Goal: Information Seeking & Learning: Compare options

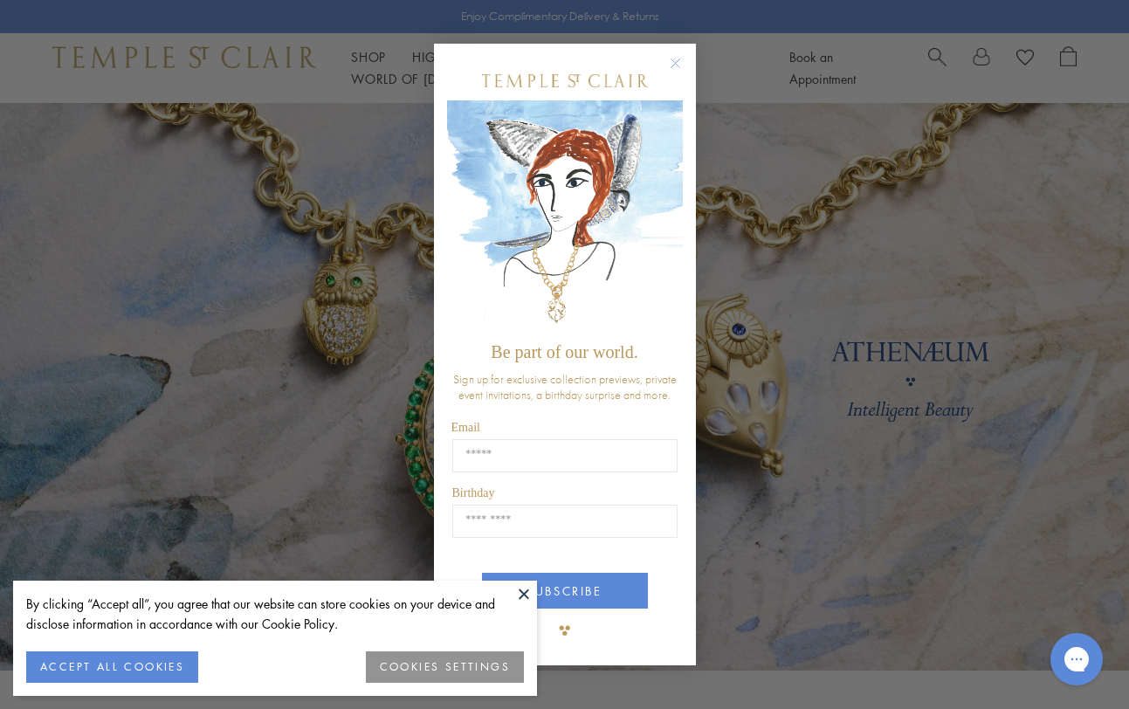
click at [671, 67] on circle "Close dialog" at bounding box center [675, 63] width 21 height 21
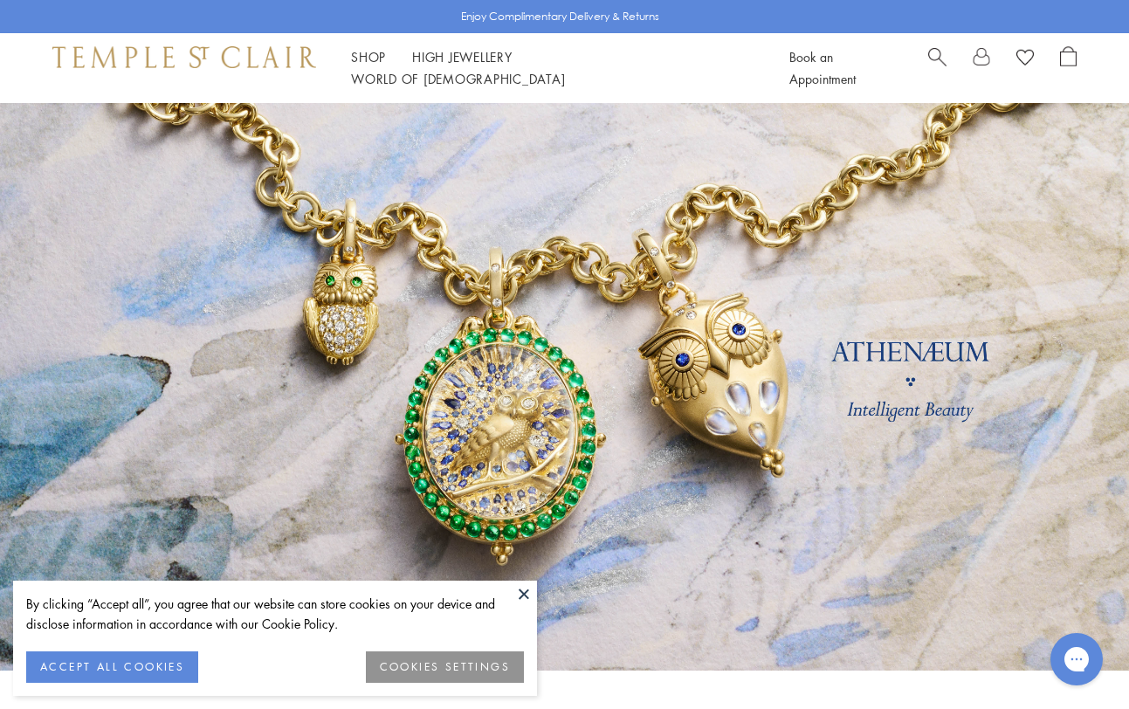
click at [521, 591] on button at bounding box center [524, 594] width 26 height 26
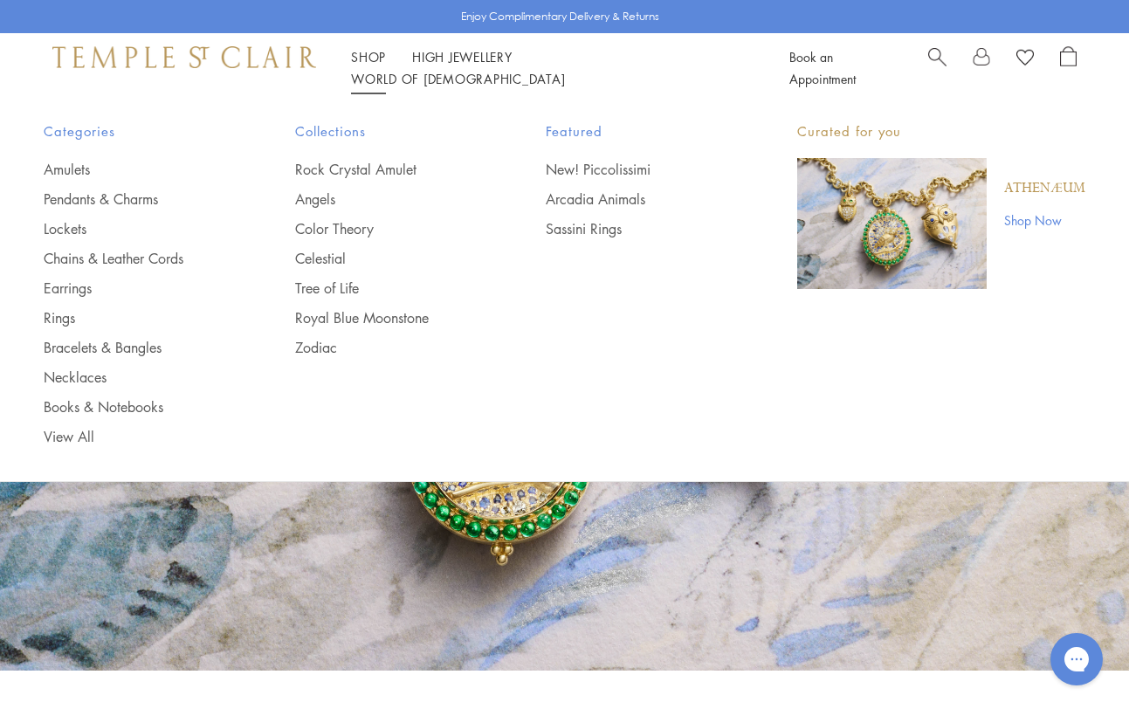
click at [373, 62] on link "Shop Shop" at bounding box center [368, 56] width 35 height 17
click at [76, 165] on link "Amulets" at bounding box center [135, 169] width 182 height 19
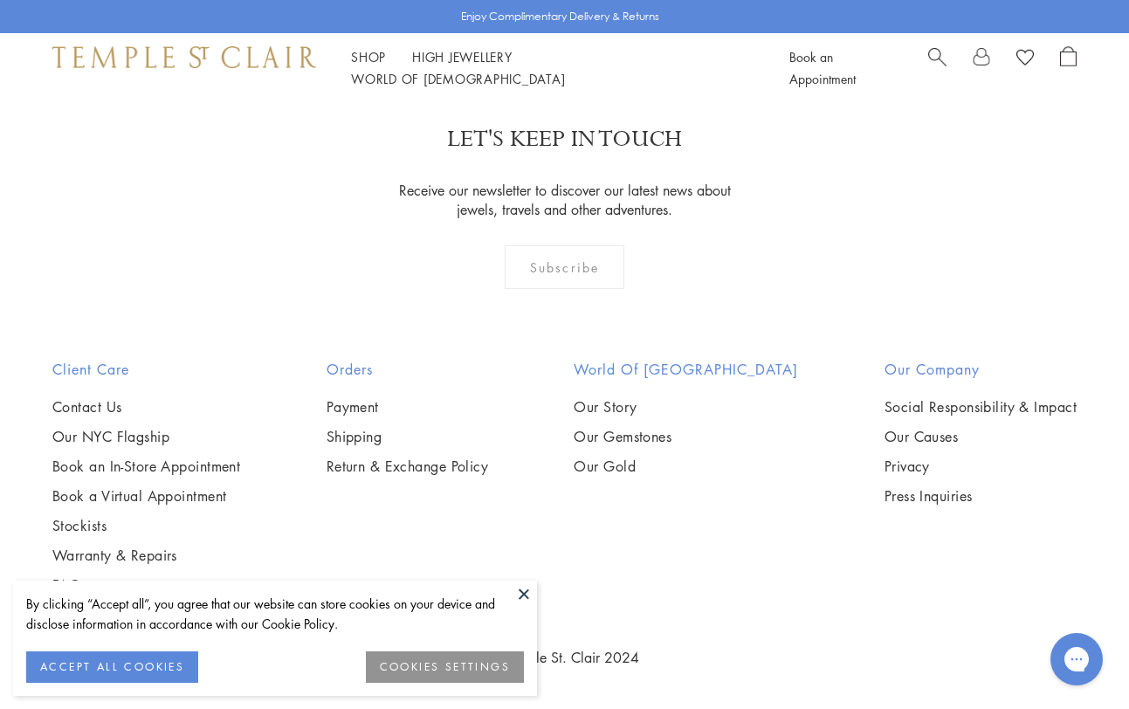
scroll to position [7927, 0]
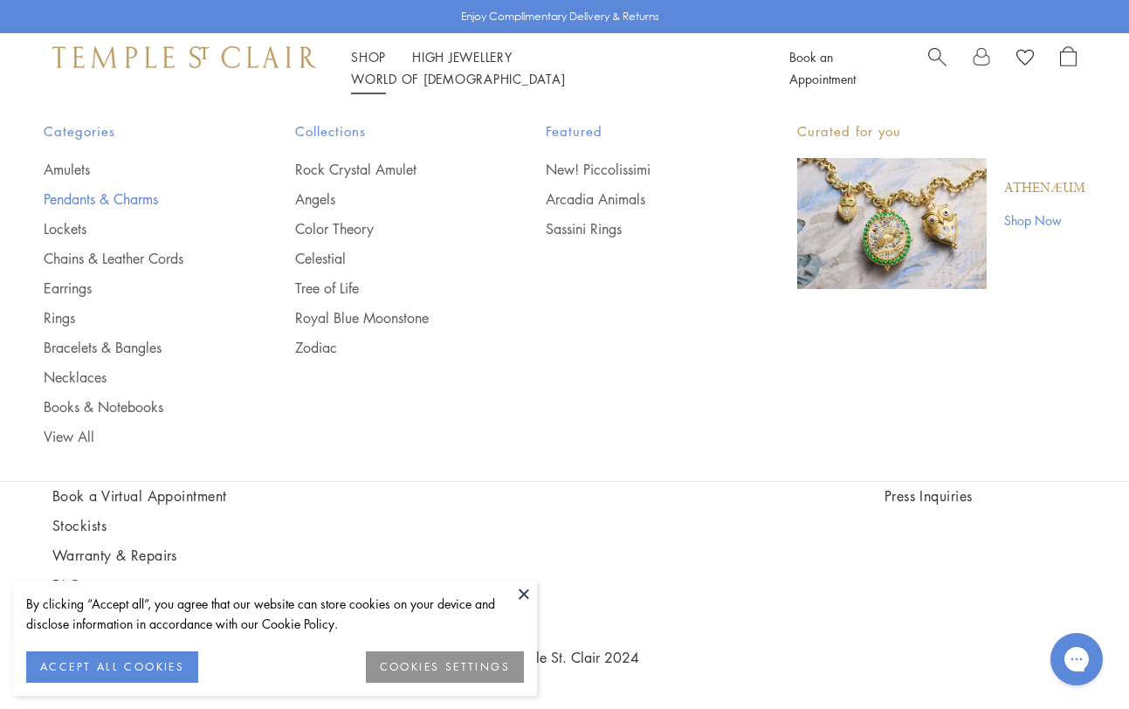
click at [111, 202] on link "Pendants & Charms" at bounding box center [135, 198] width 182 height 19
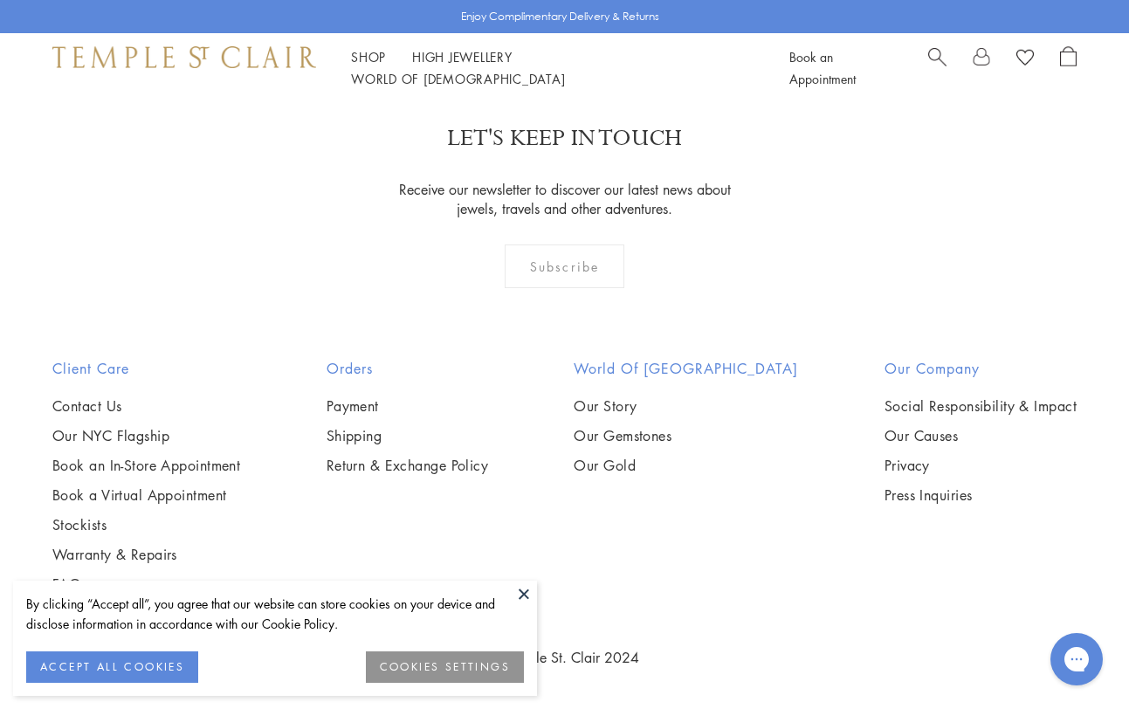
scroll to position [9441, 0]
click at [0, 0] on img at bounding box center [0, 0] width 0 height 0
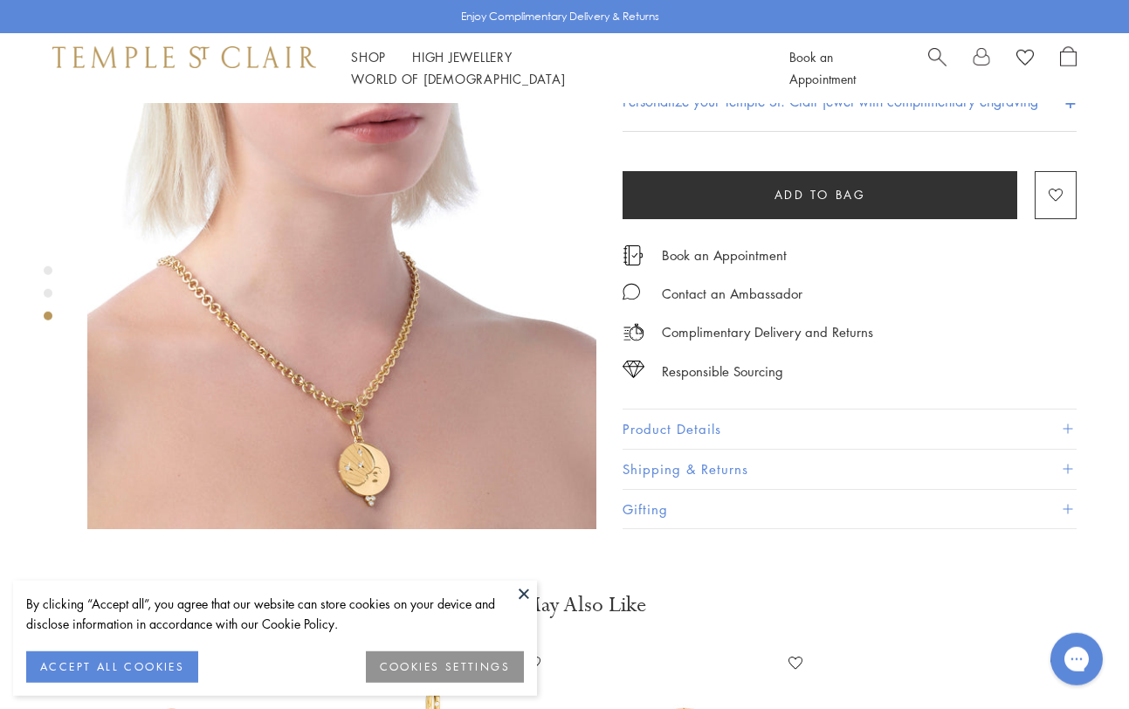
scroll to position [1158, 0]
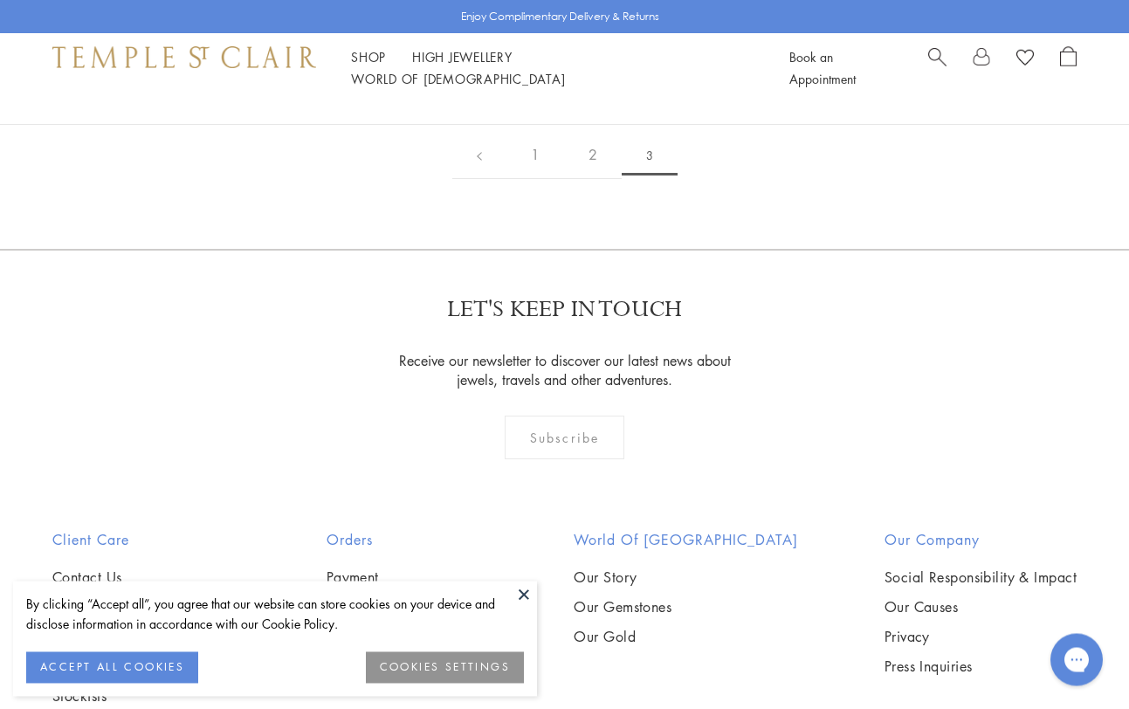
scroll to position [623, 0]
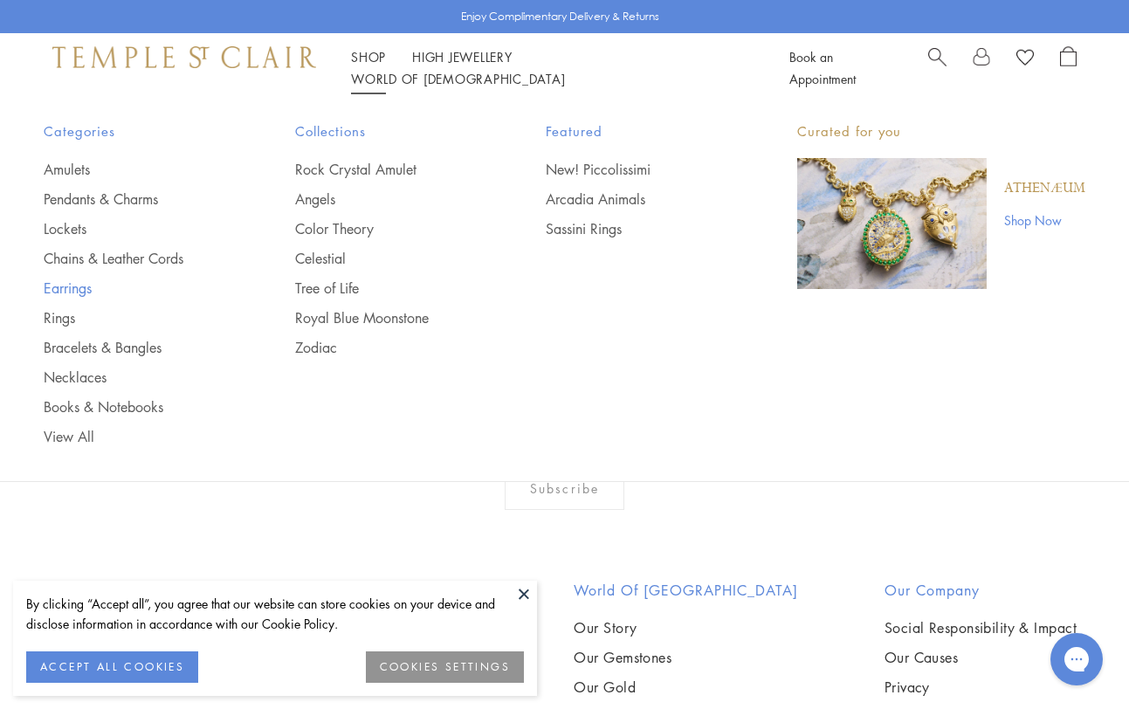
click at [64, 286] on link "Earrings" at bounding box center [135, 288] width 182 height 19
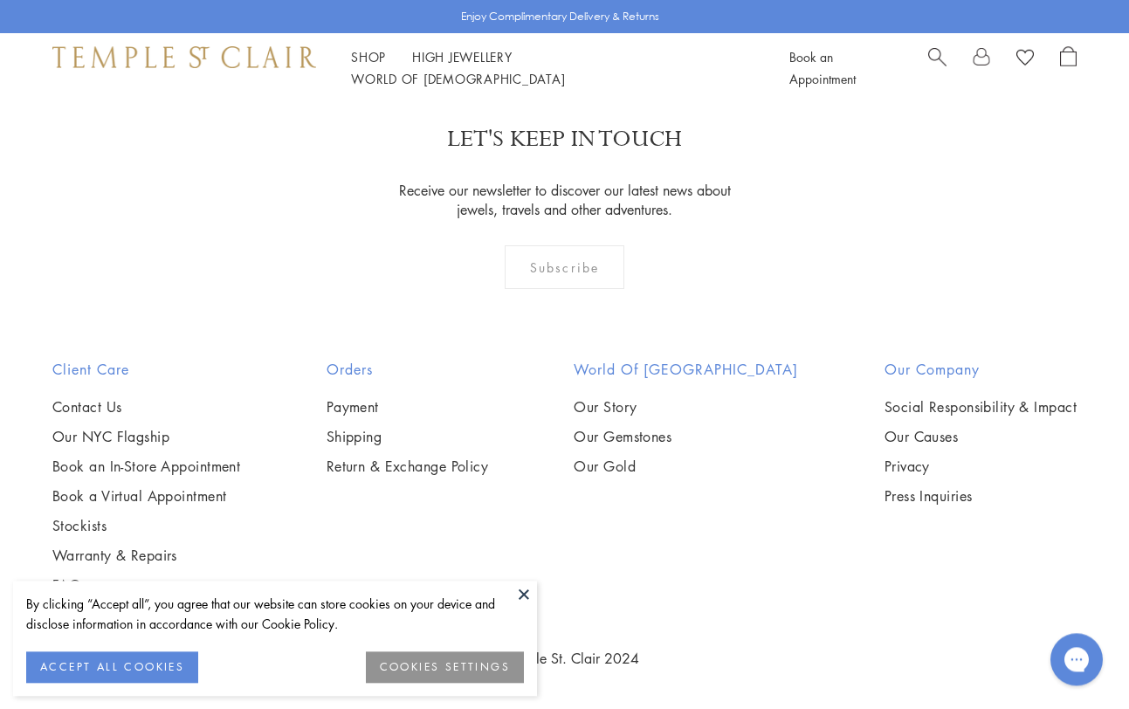
scroll to position [7838, 0]
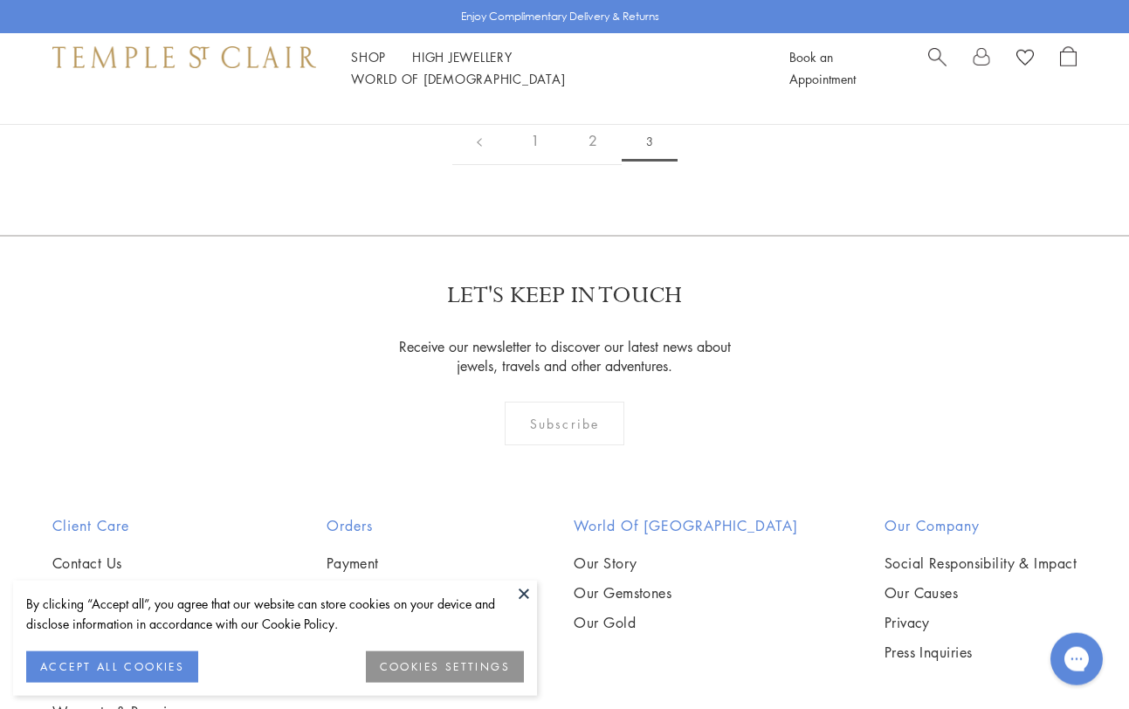
scroll to position [534, 0]
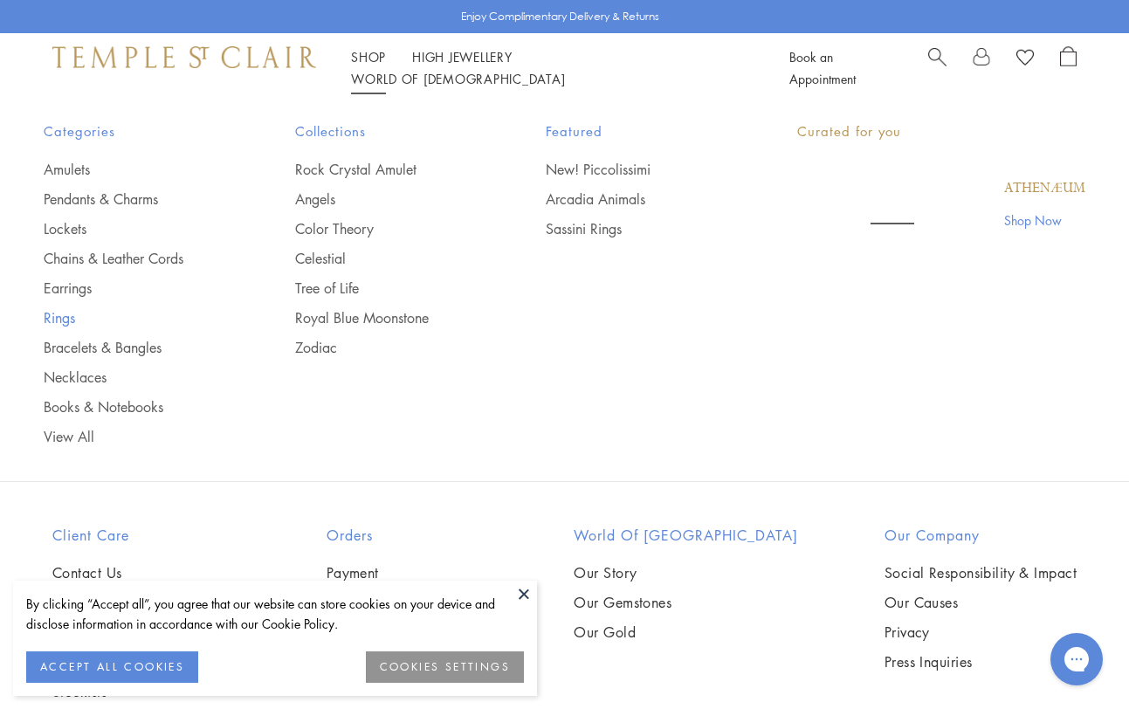
click at [69, 320] on link "Rings" at bounding box center [135, 317] width 182 height 19
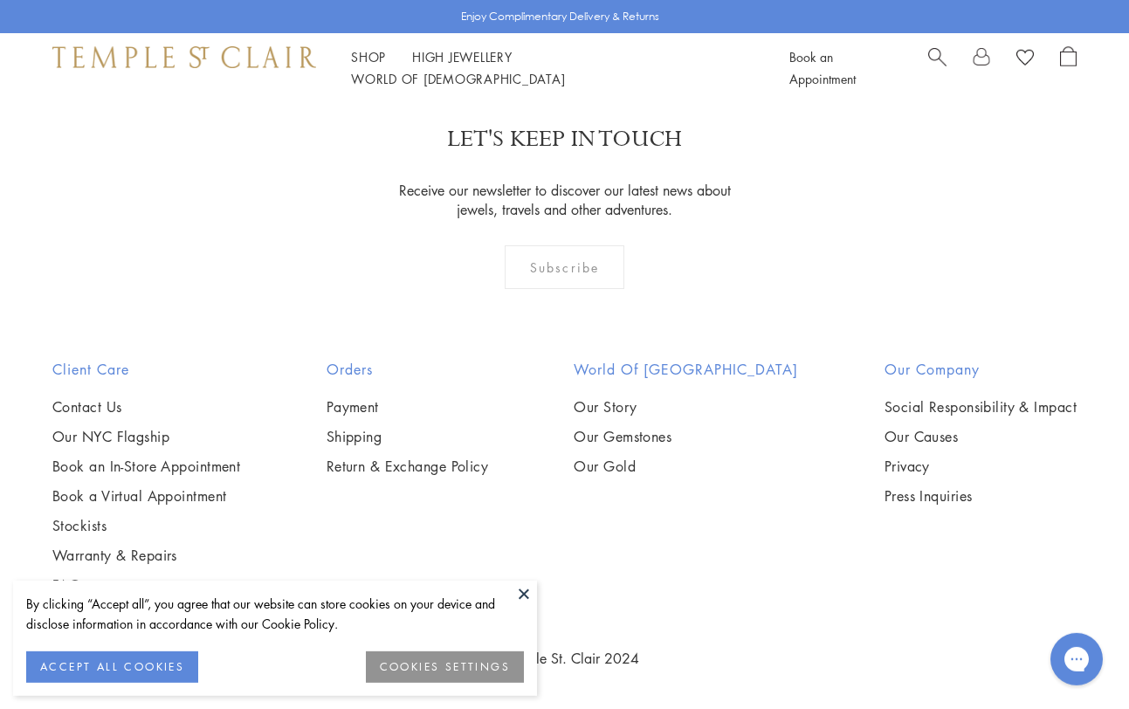
scroll to position [7215, 0]
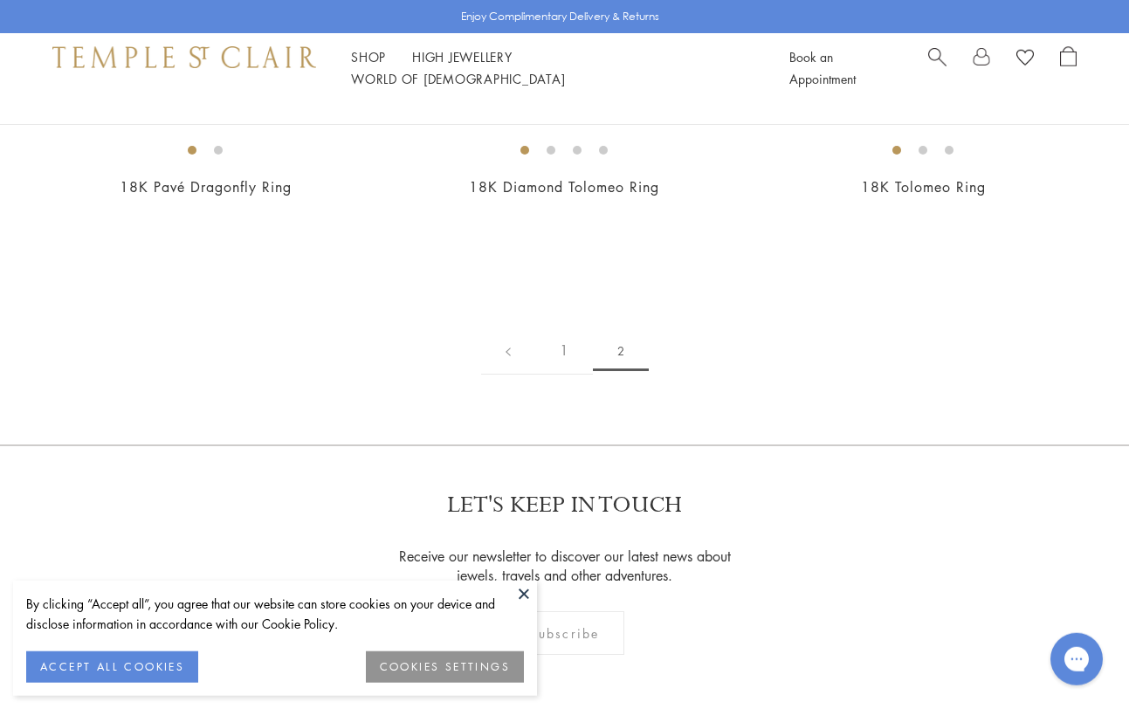
scroll to position [445, 0]
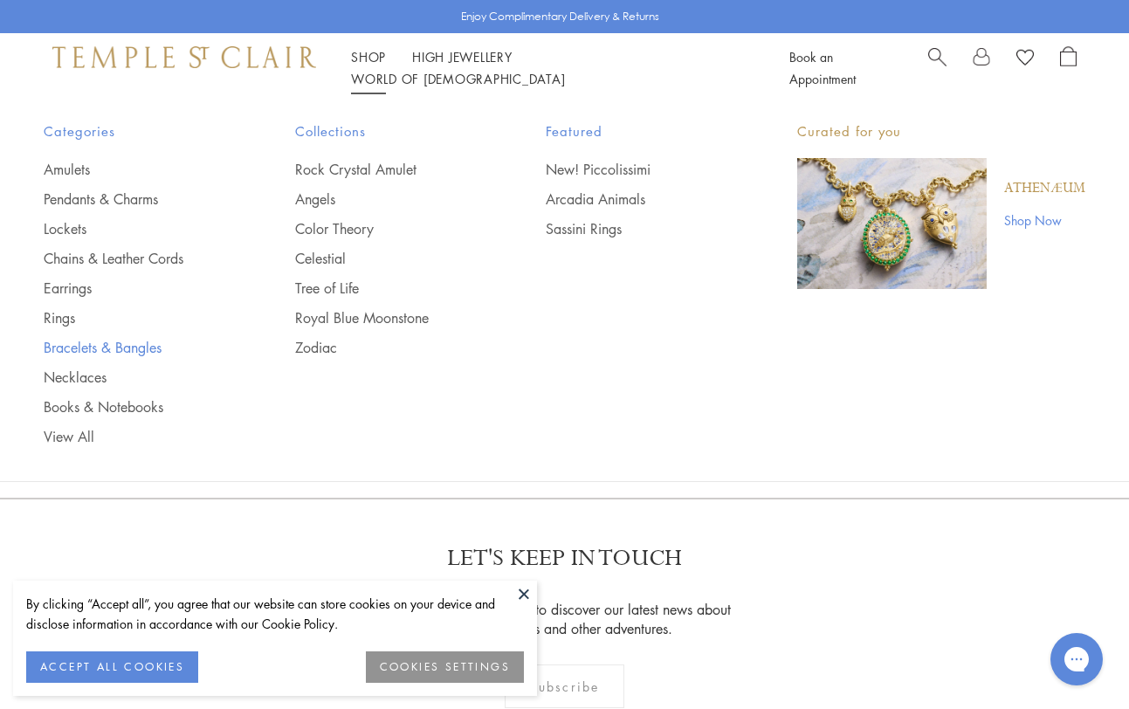
click at [92, 342] on link "Bracelets & Bangles" at bounding box center [135, 347] width 182 height 19
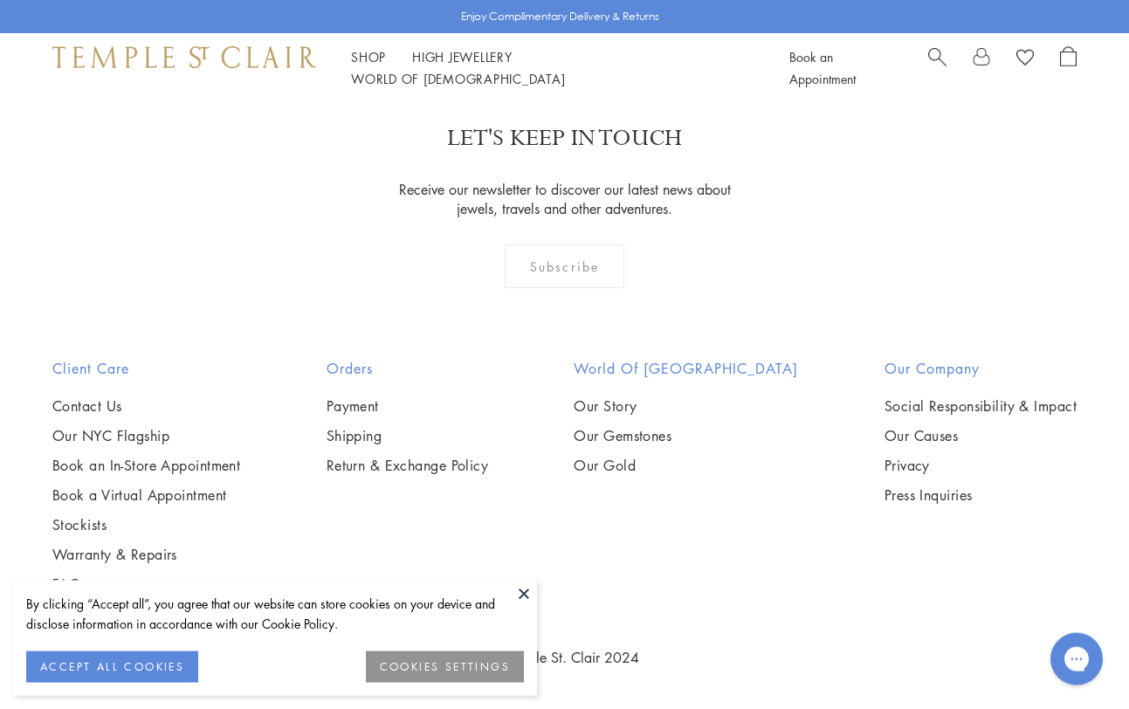
scroll to position [4775, 0]
